Goal: Register for event/course

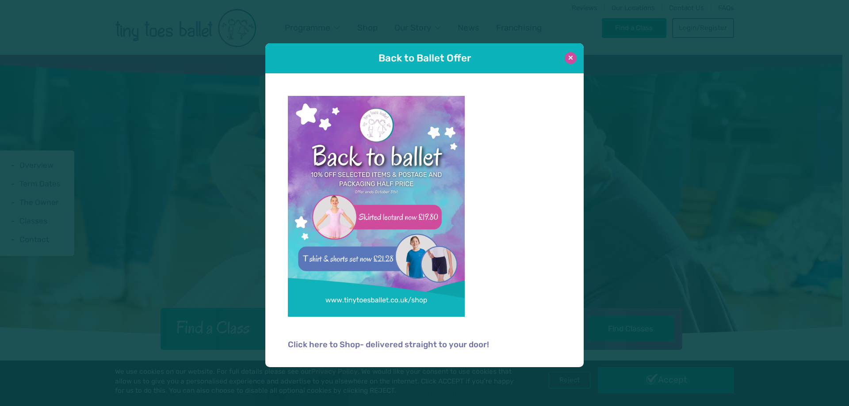
click at [568, 58] on button at bounding box center [571, 58] width 12 height 12
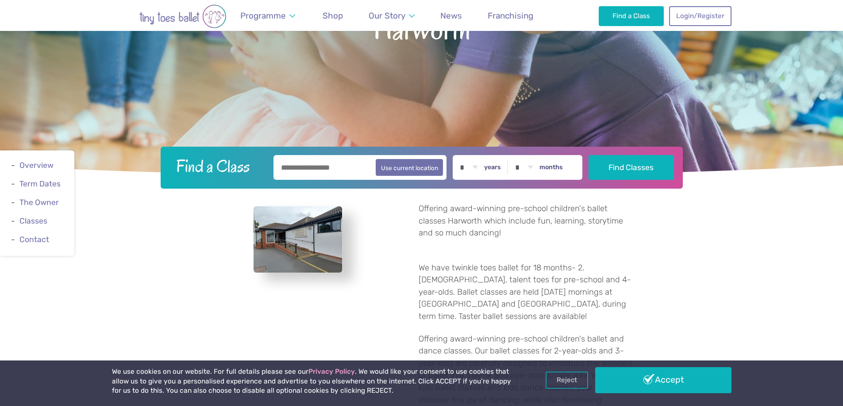
scroll to position [177, 0]
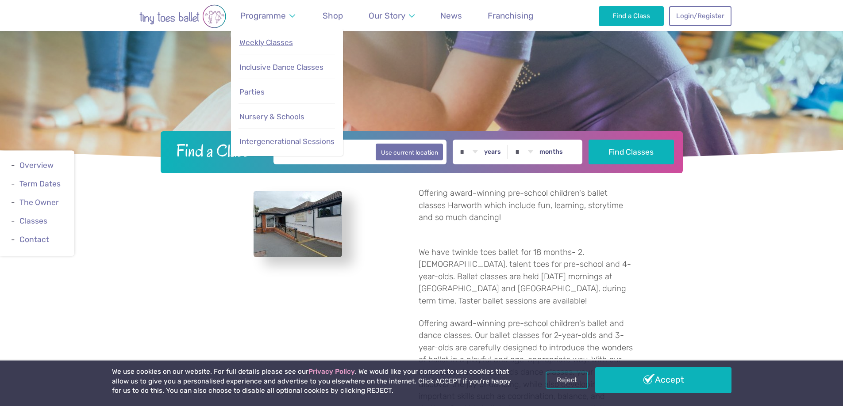
click at [271, 44] on span "Weekly Classes" at bounding box center [266, 42] width 54 height 9
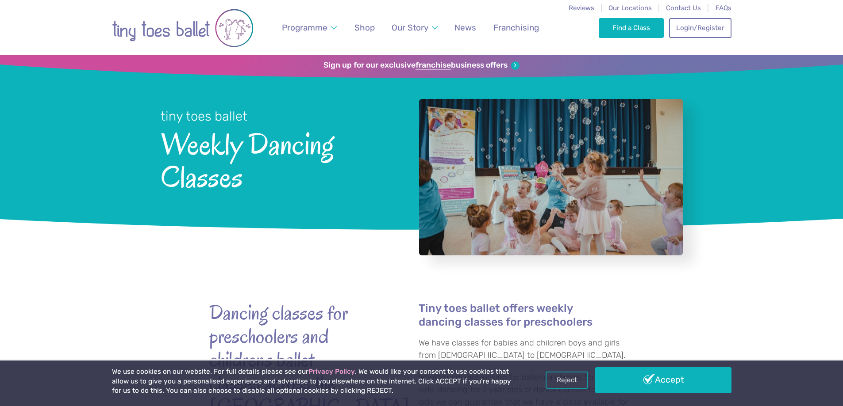
click at [88, 250] on div at bounding box center [421, 253] width 843 height 34
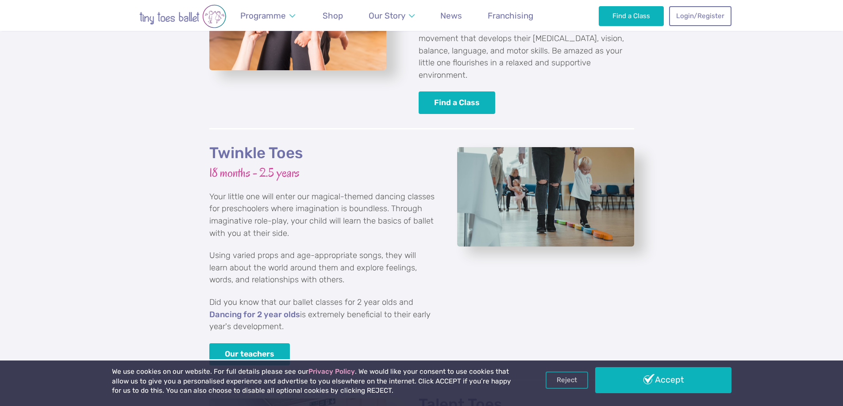
scroll to position [1106, 0]
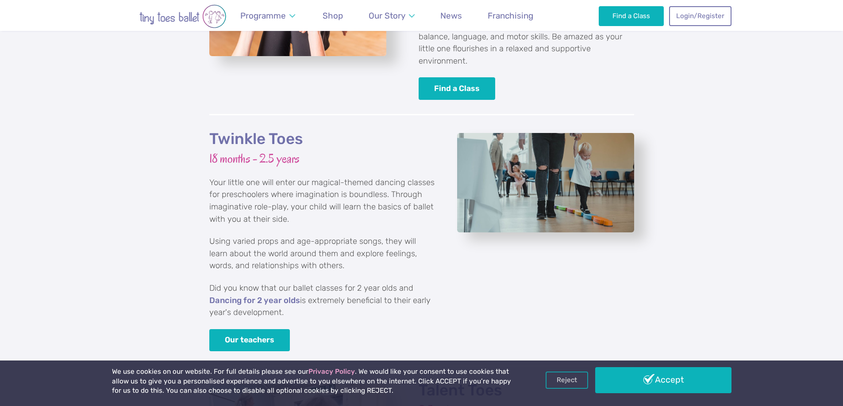
click at [96, 230] on div "Twinkle Toes 18 months - 2.5 years Your little one will enter our magical-theme…" at bounding box center [421, 247] width 843 height 266
click at [238, 216] on div "Twinkle Toes 18 months - 2.5 years Your little one will enter our magical-theme…" at bounding box center [322, 241] width 226 height 222
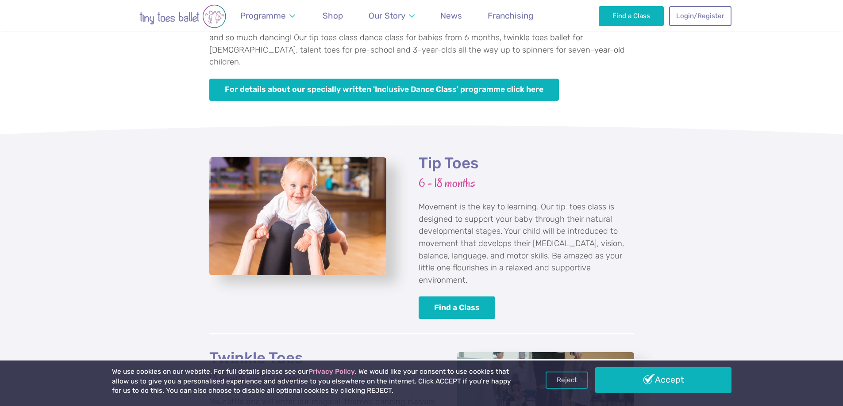
scroll to position [840, 0]
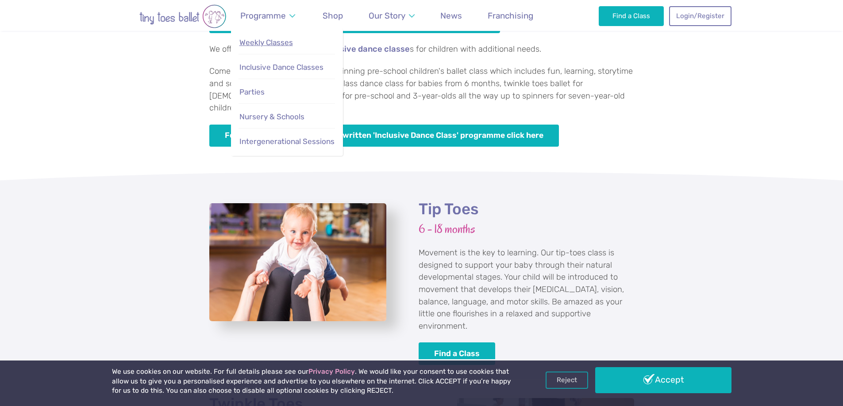
click at [268, 46] on span "Weekly Classes" at bounding box center [266, 42] width 54 height 9
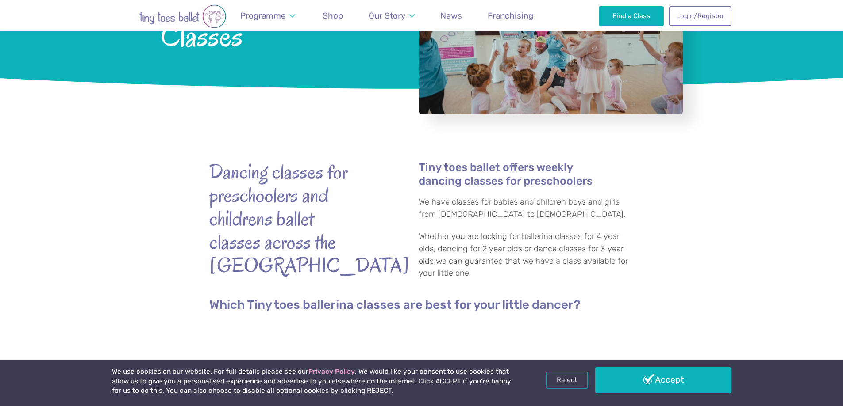
scroll to position [177, 0]
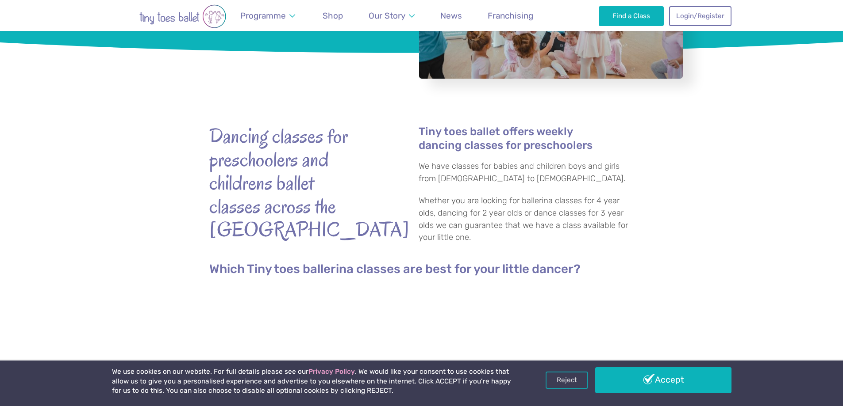
click at [110, 196] on div "Dancing classes for preschoolers and childrens ballet classes across the uk Tin…" at bounding box center [421, 181] width 843 height 176
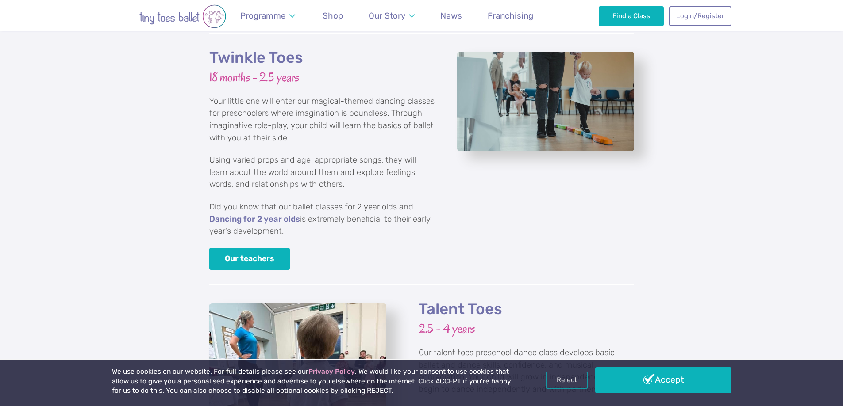
scroll to position [1194, 0]
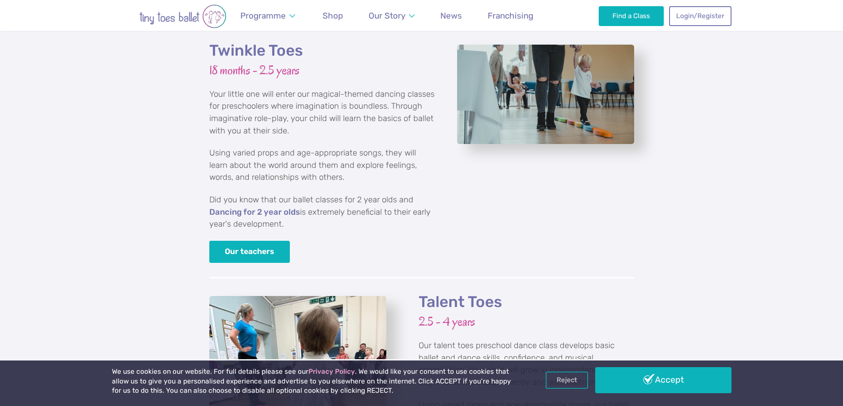
click at [245, 41] on h2 "Twinkle Toes" at bounding box center [322, 50] width 226 height 19
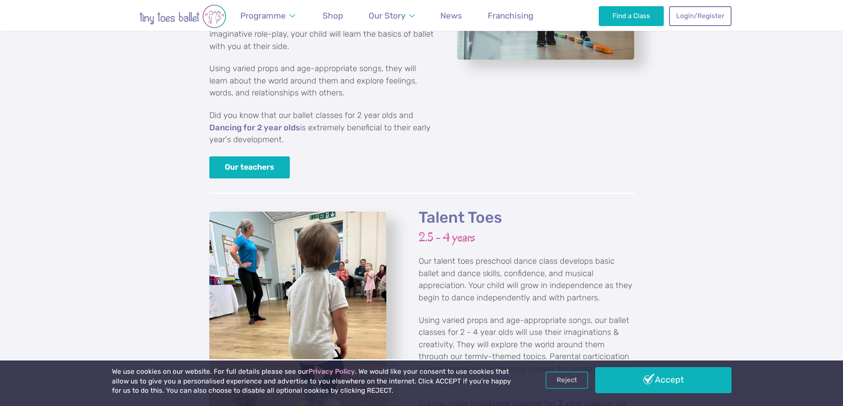
scroll to position [1283, 0]
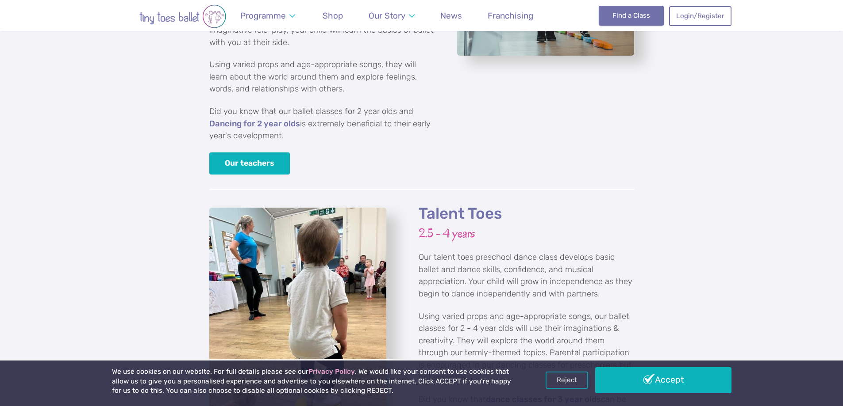
click at [627, 10] on link "Find a Class" at bounding box center [630, 15] width 65 height 19
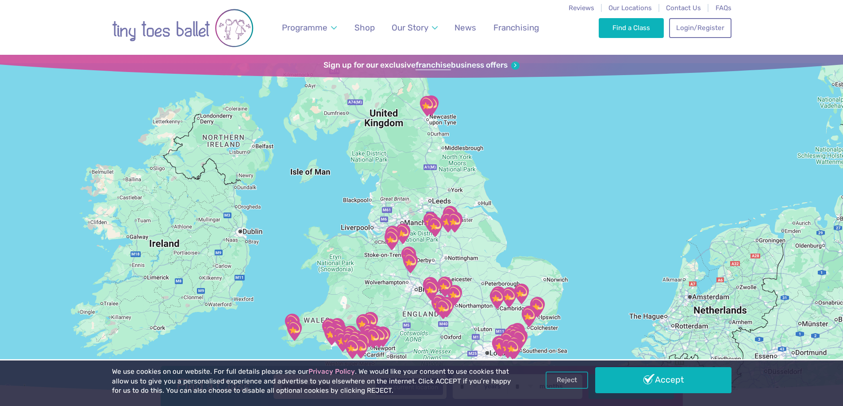
drag, startPoint x: 502, startPoint y: 199, endPoint x: 442, endPoint y: 230, distance: 67.9
click at [442, 230] on img "Whittington Moor Methodist Church" at bounding box center [435, 227] width 22 height 22
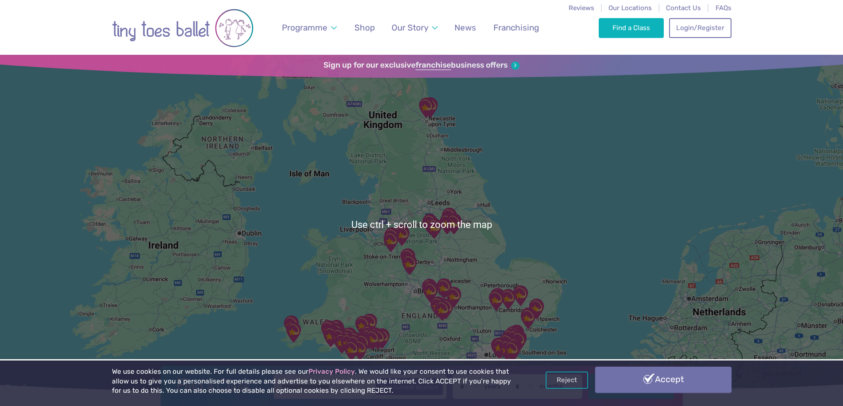
click at [637, 379] on link "Accept" at bounding box center [663, 380] width 136 height 26
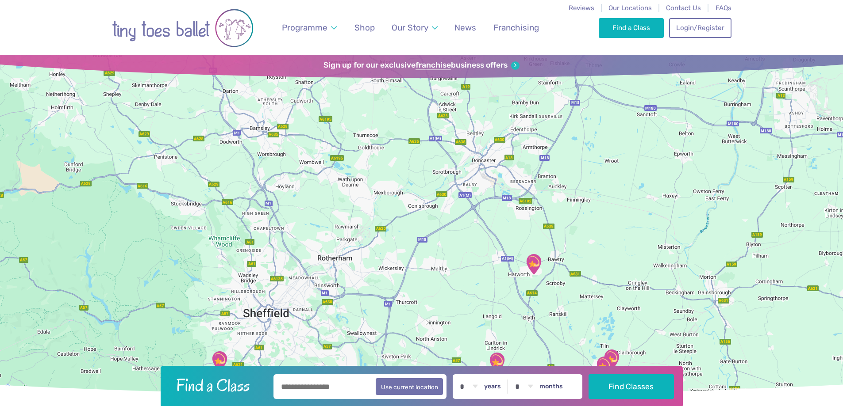
click at [533, 263] on img "Harworth and Bircotes Town Hall" at bounding box center [533, 264] width 22 height 22
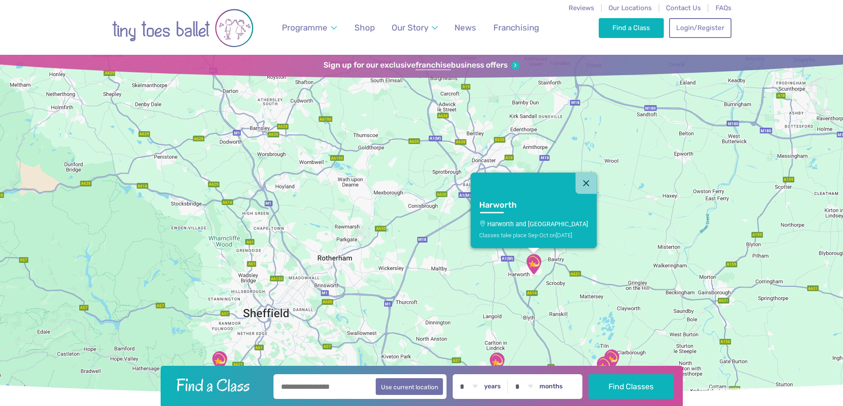
click at [508, 205] on h3 "Harworth" at bounding box center [525, 205] width 92 height 10
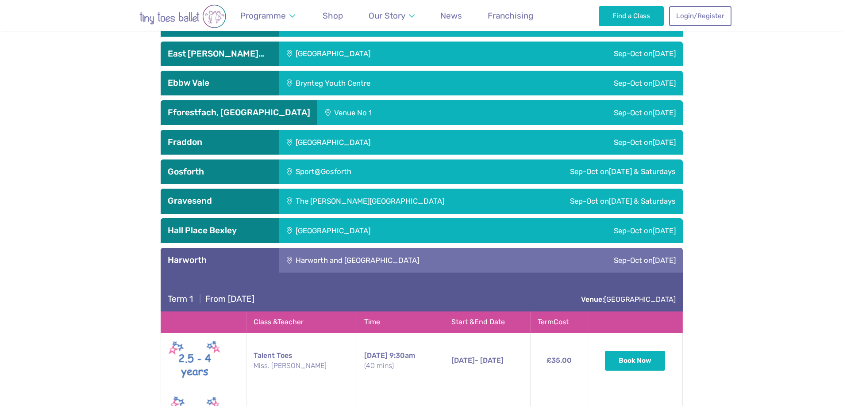
scroll to position [1383, 0]
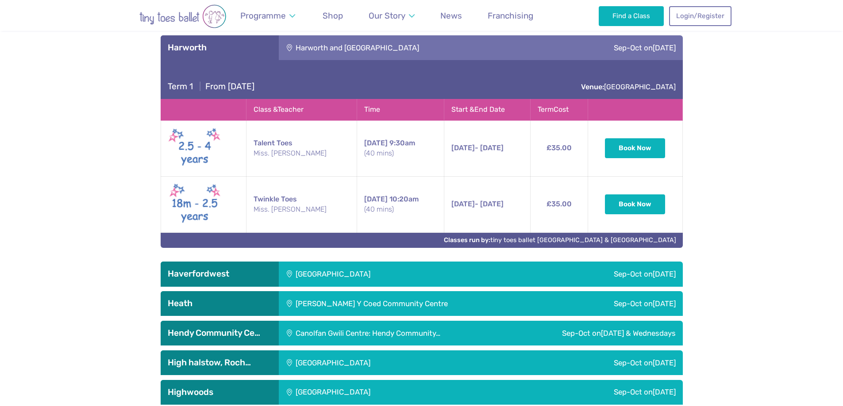
click at [62, 233] on div "Abergavenny Llanfoist Village Hall Sep-Oct on Friday Term 1 | From Friday 12th …" at bounding box center [421, 383] width 843 height 2644
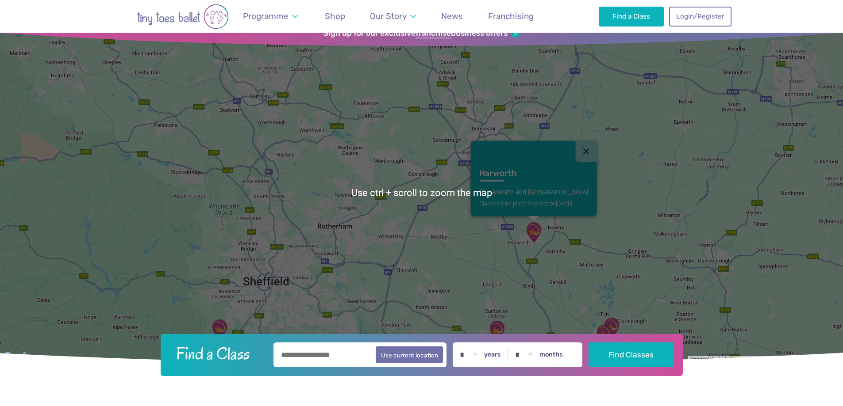
scroll to position [12, 0]
